Goal: Task Accomplishment & Management: Manage account settings

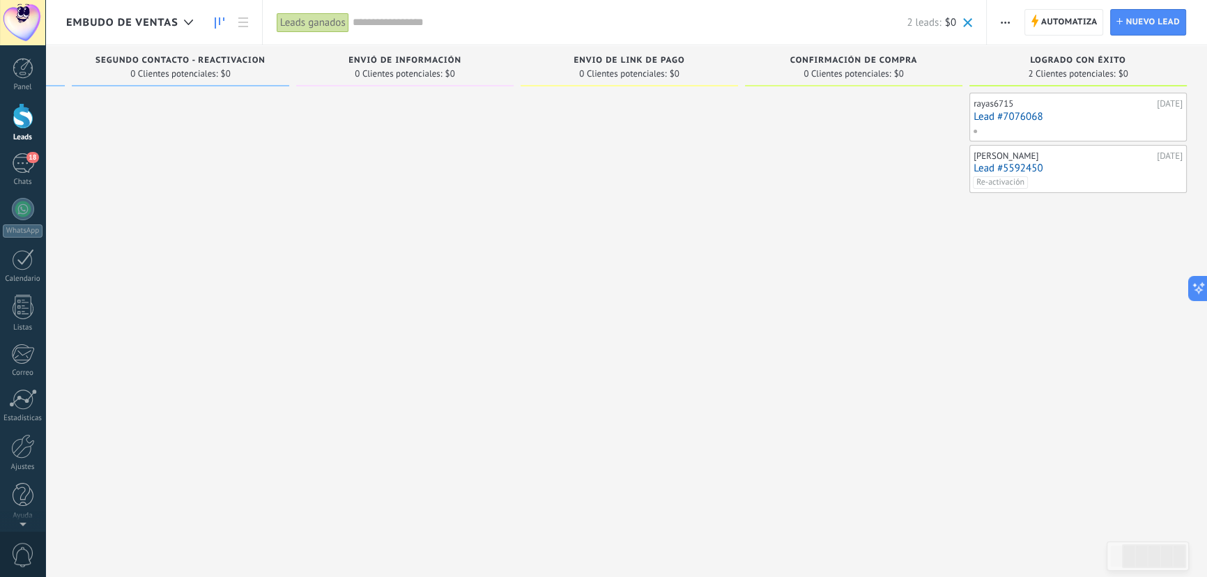
click at [28, 112] on div at bounding box center [23, 116] width 21 height 26
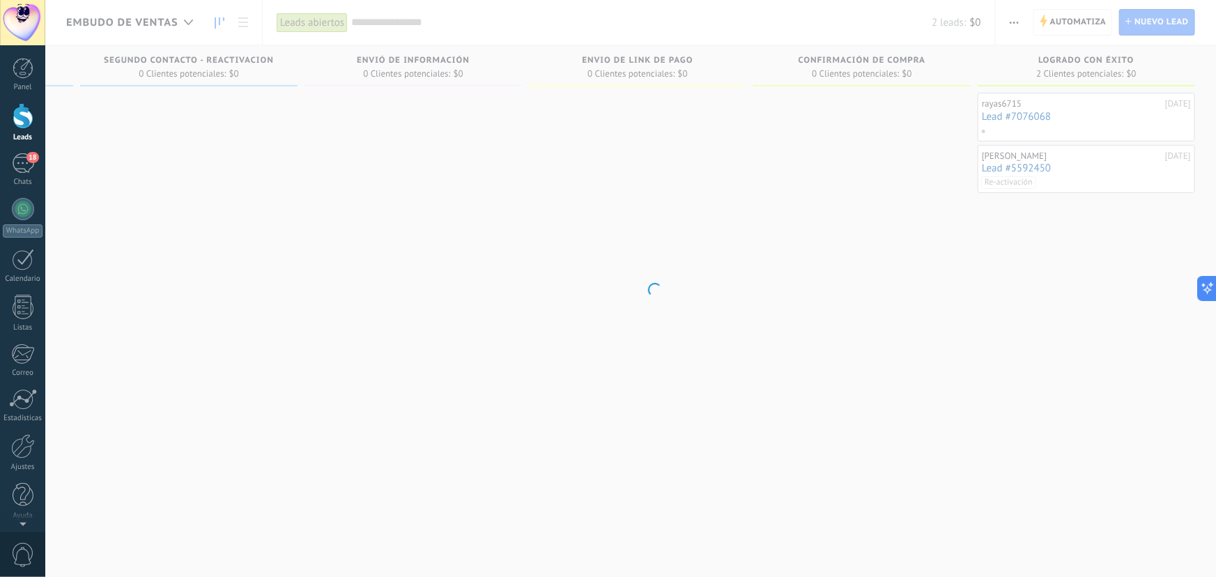
scroll to position [0, 209]
click at [336, 20] on body ".abccls-1,.abccls-2{fill-rule:evenodd}.abccls-2{fill:#fff} .abfcls-1{fill:none}…" at bounding box center [603, 288] width 1207 height 577
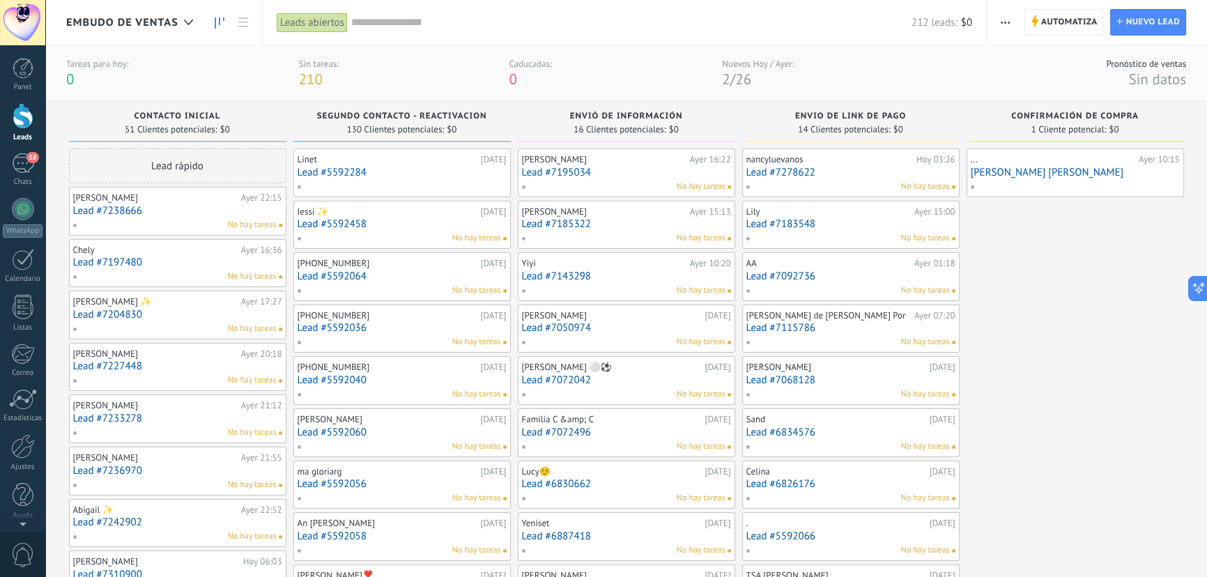
click at [21, 147] on div "Panel Leads 18 Chats WhatsApp Clientes" at bounding box center [22, 296] width 45 height 477
click at [20, 159] on div "18" at bounding box center [23, 163] width 22 height 20
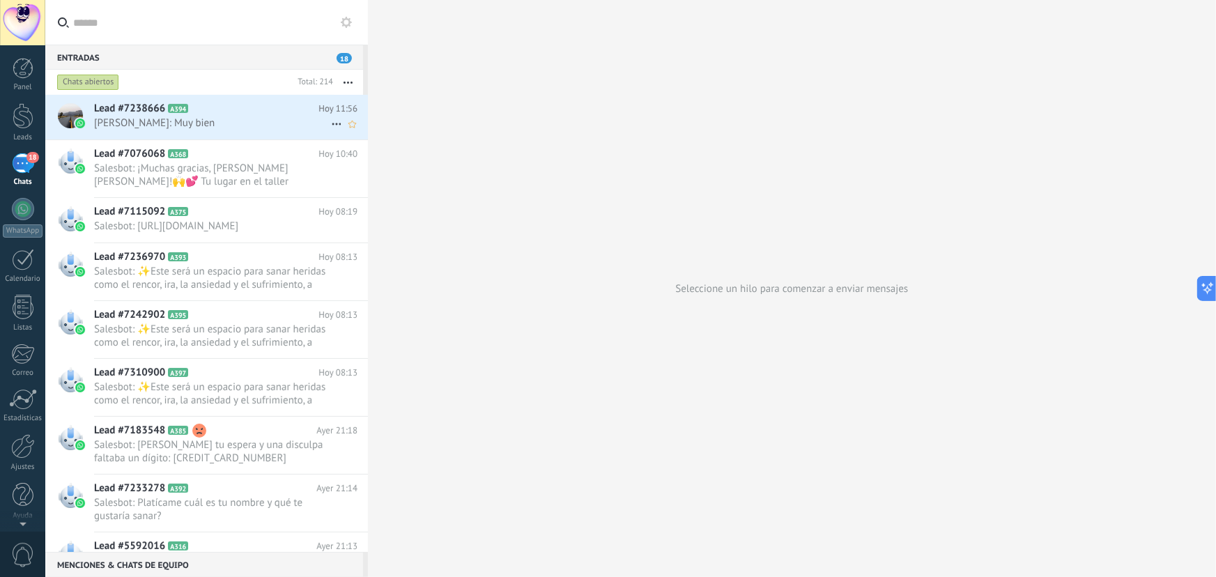
click at [157, 114] on span "Lead #7238666" at bounding box center [129, 109] width 71 height 14
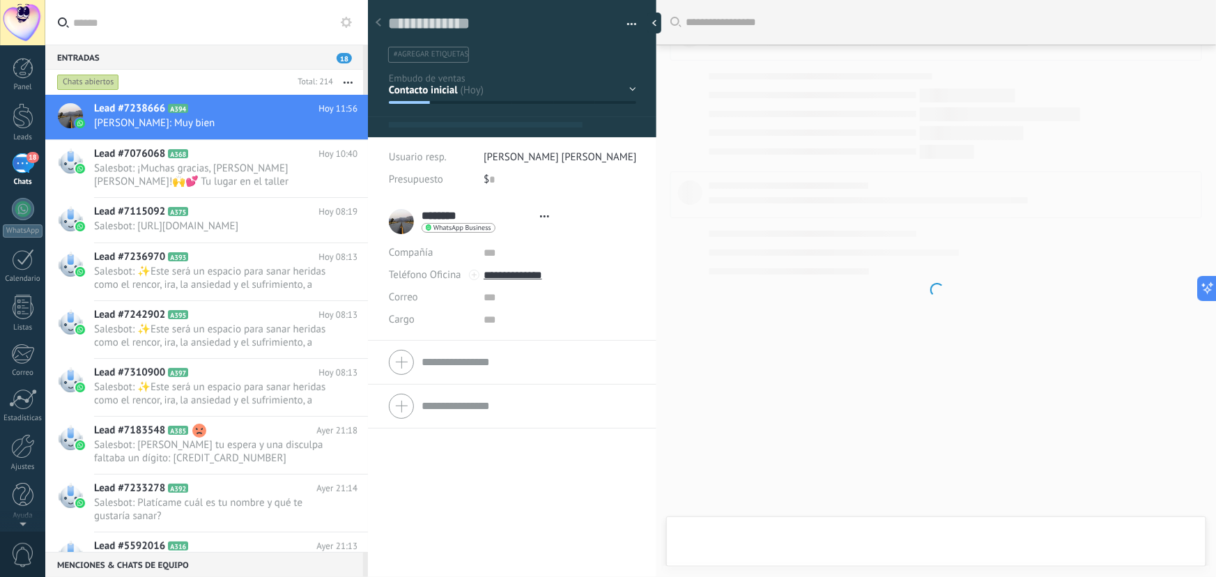
type textarea "**********"
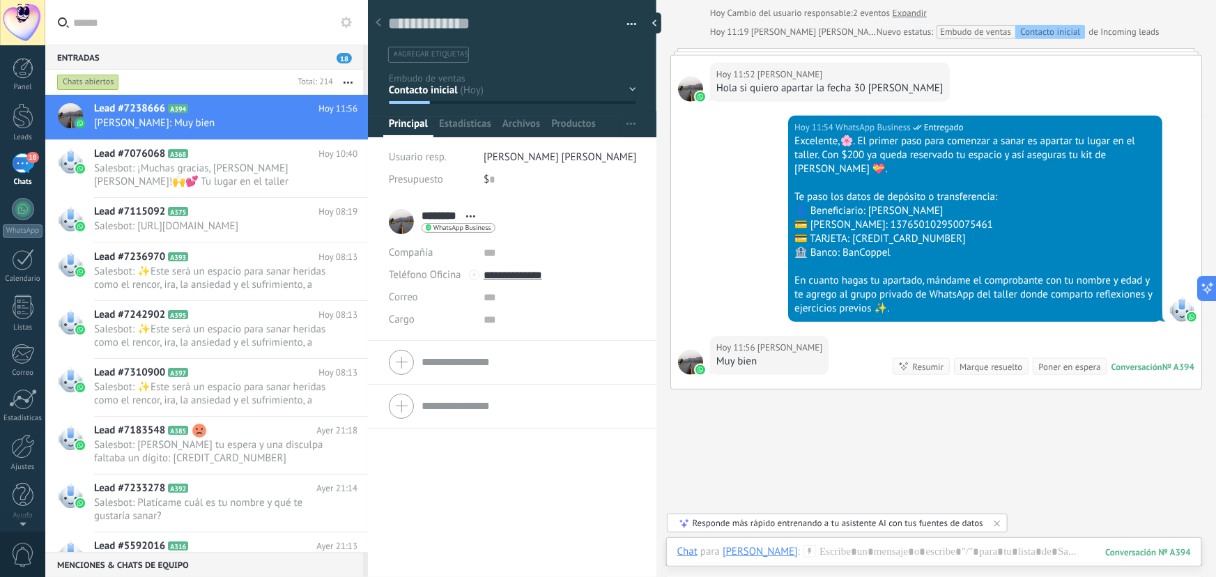
scroll to position [710, 0]
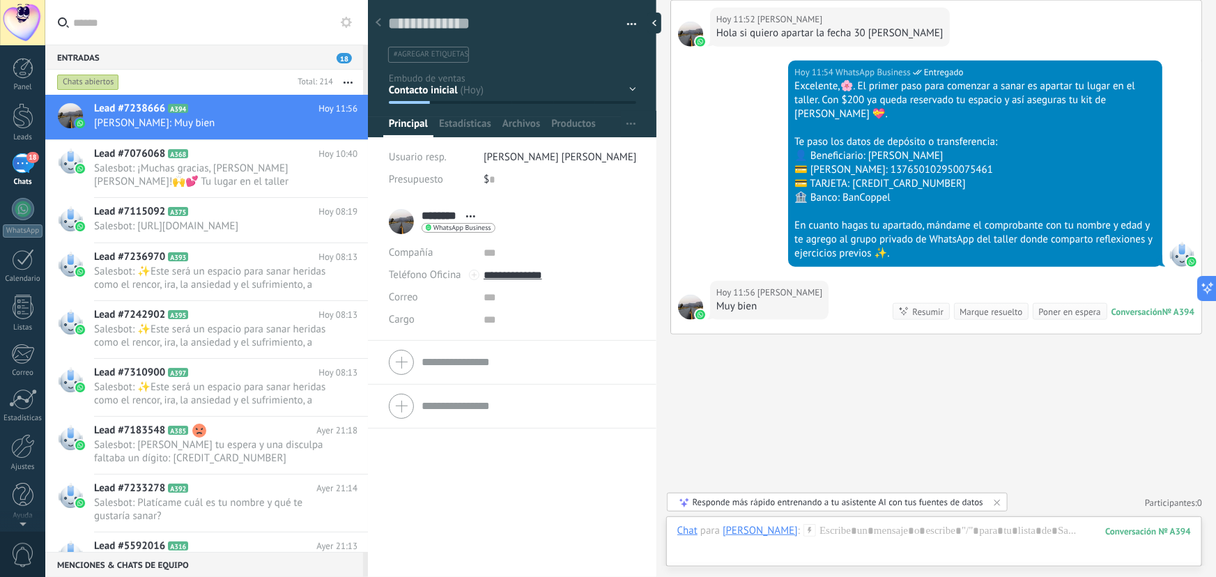
click at [0, 0] on div "Contacto inicial Segundo contacto - Reactivacion Envió de información Envio de …" at bounding box center [0, 0] width 0 height 0
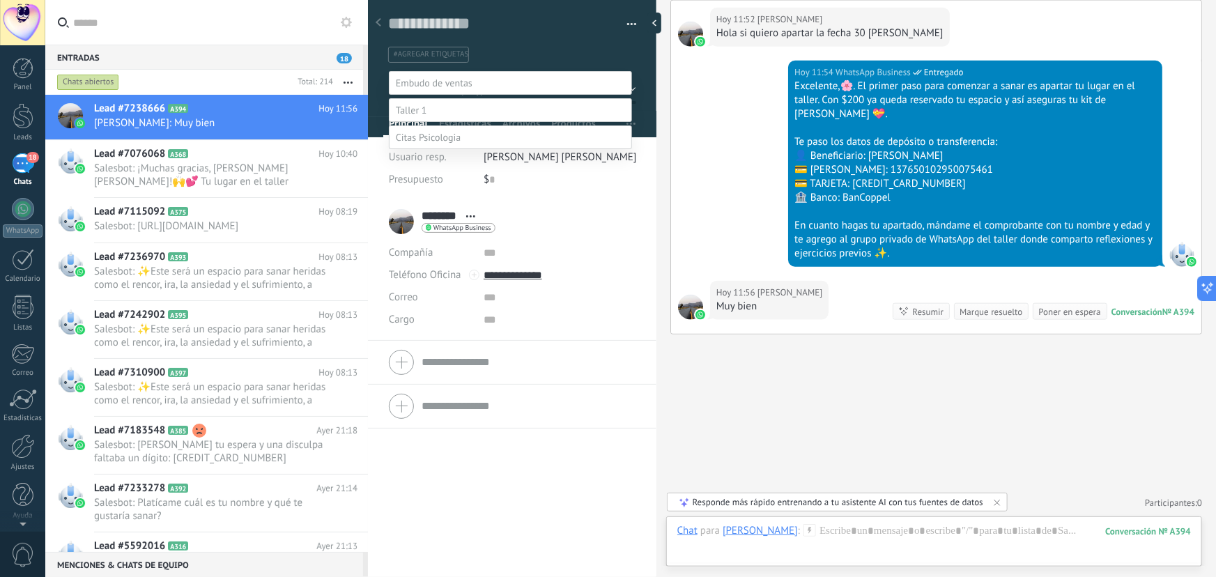
click at [0, 0] on label "Envio de link de pago" at bounding box center [0, 0] width 0 height 0
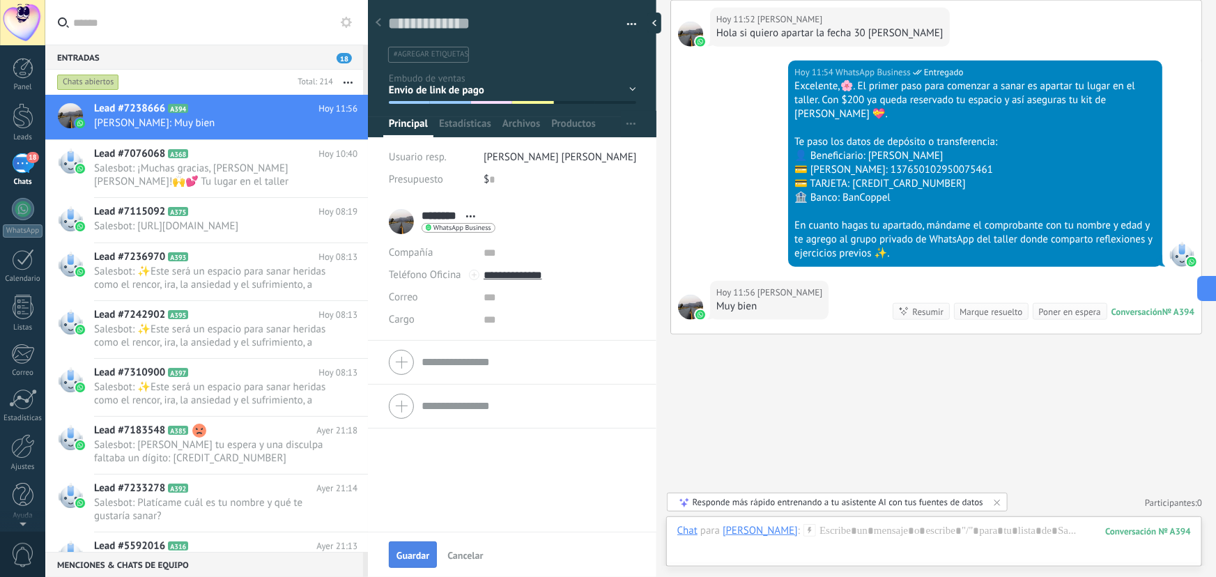
click at [411, 546] on button "Guardar" at bounding box center [413, 555] width 48 height 26
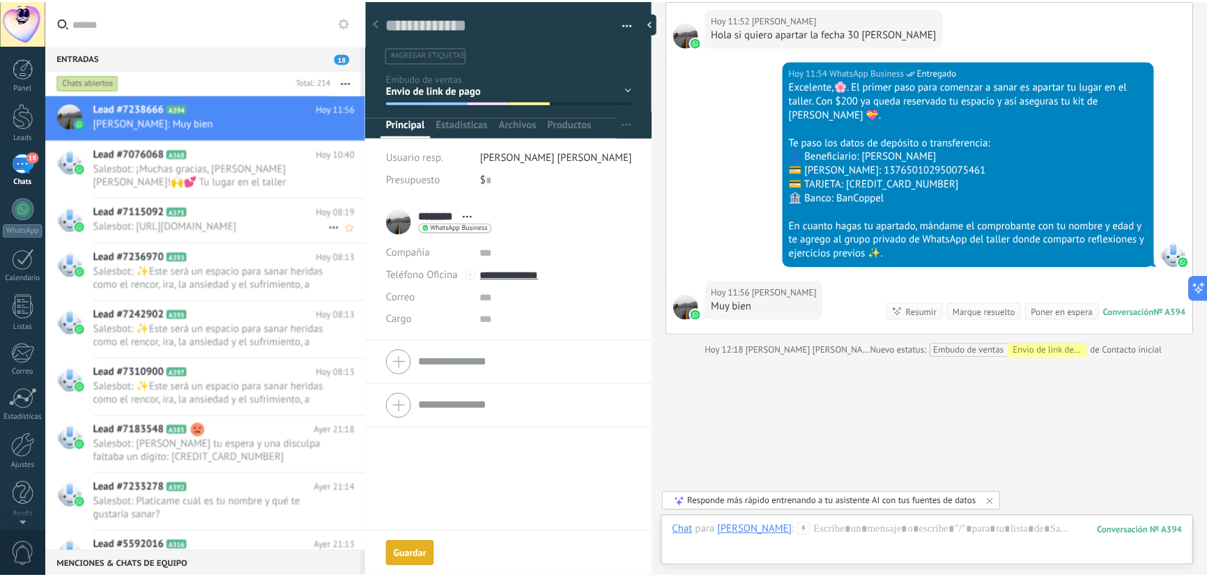
scroll to position [732, 0]
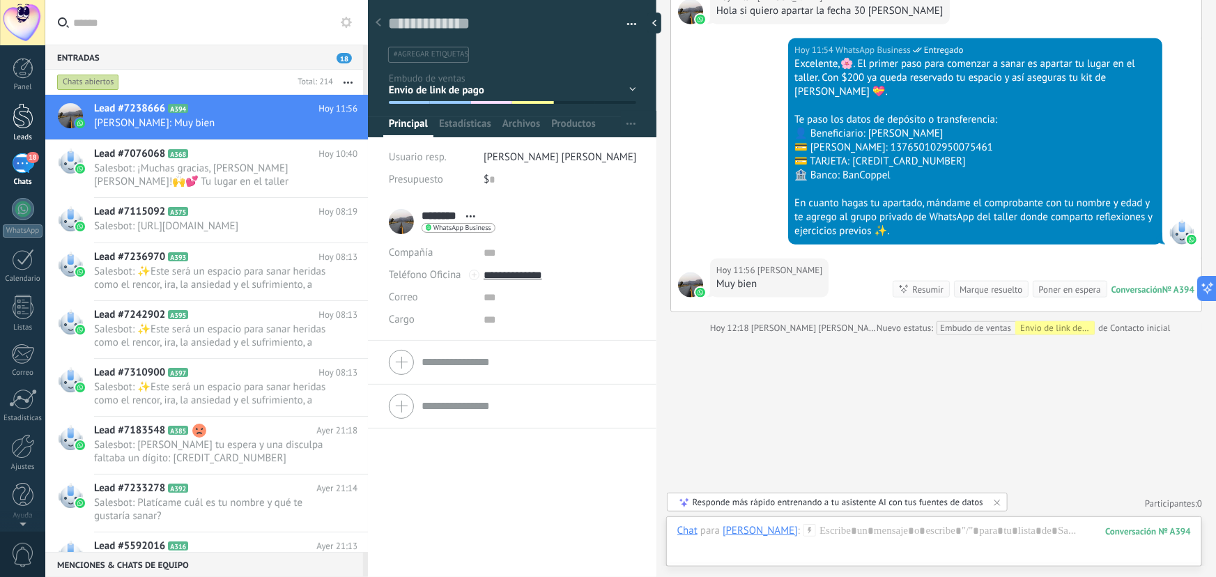
click at [17, 125] on div at bounding box center [23, 116] width 21 height 26
